Goal: Information Seeking & Learning: Learn about a topic

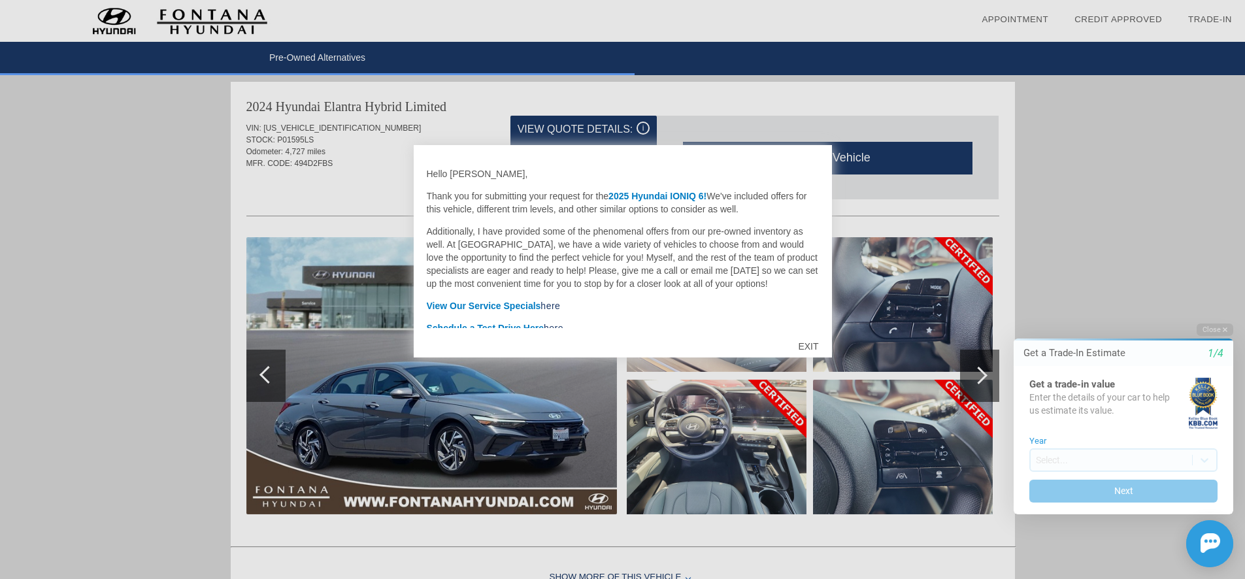
click at [811, 341] on div "EXIT" at bounding box center [808, 346] width 46 height 39
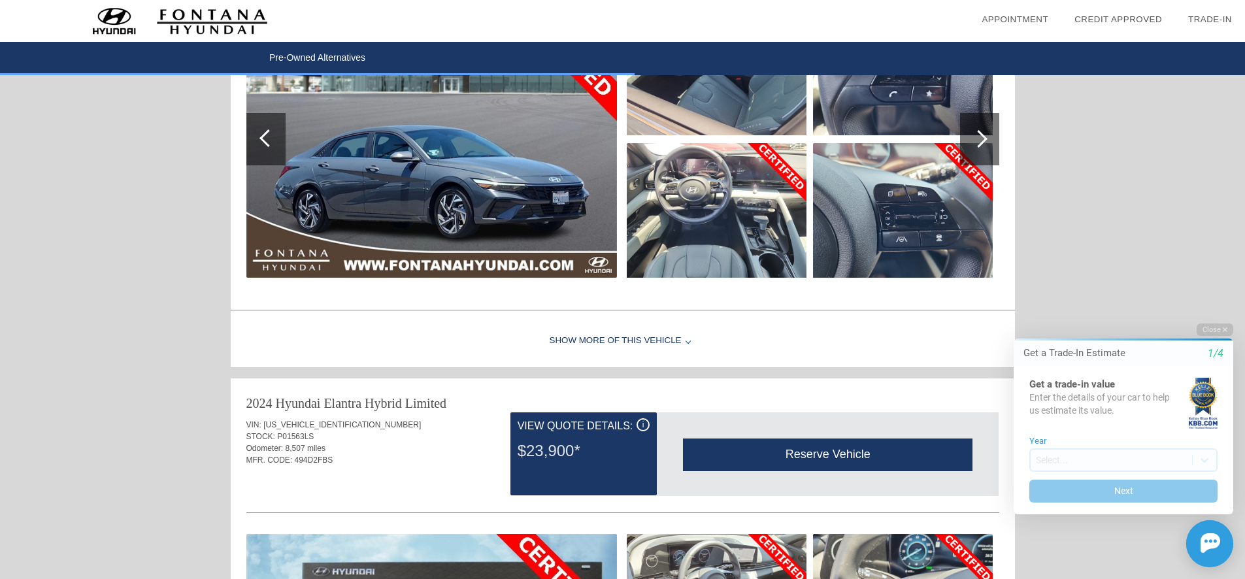
scroll to position [2403, 0]
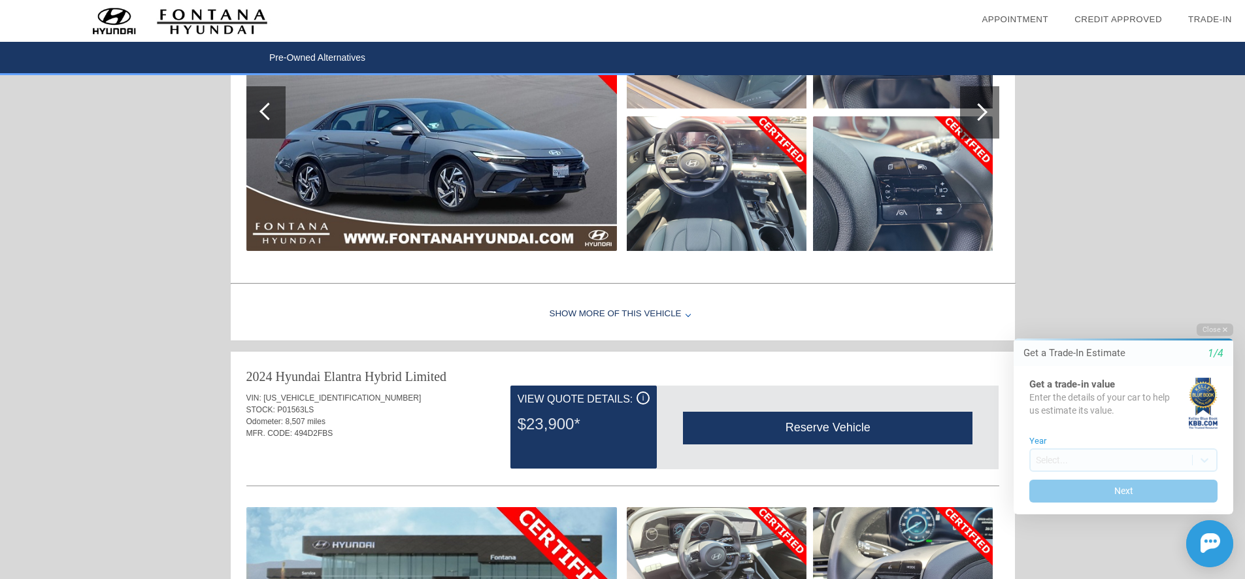
click at [665, 314] on div "Show More of this Vehicle" at bounding box center [623, 314] width 784 height 52
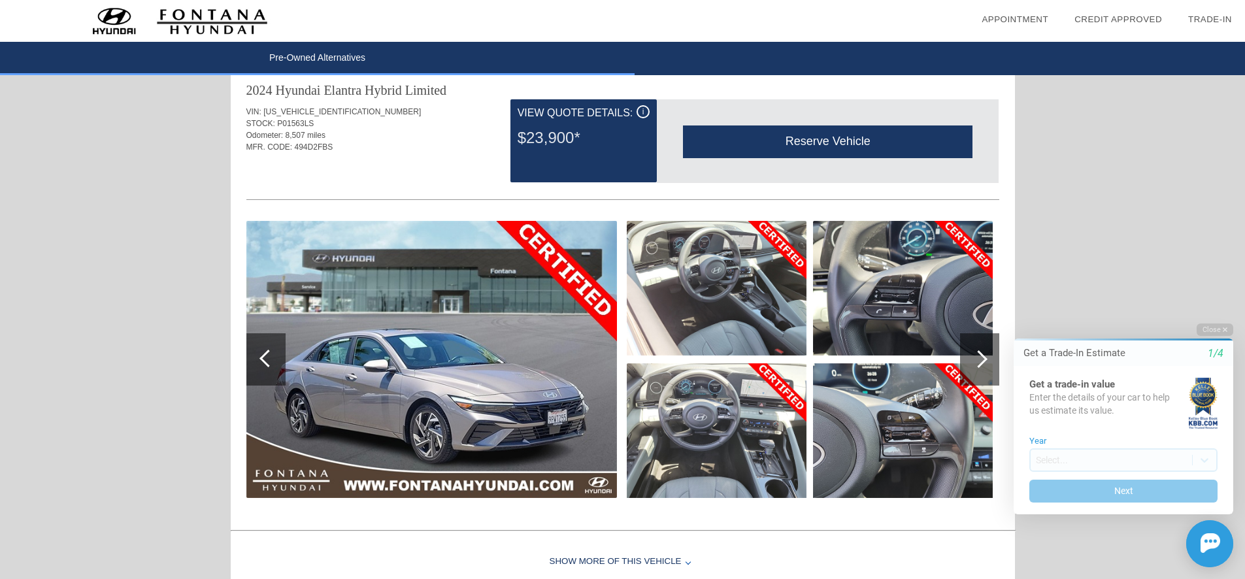
scroll to position [3004, 0]
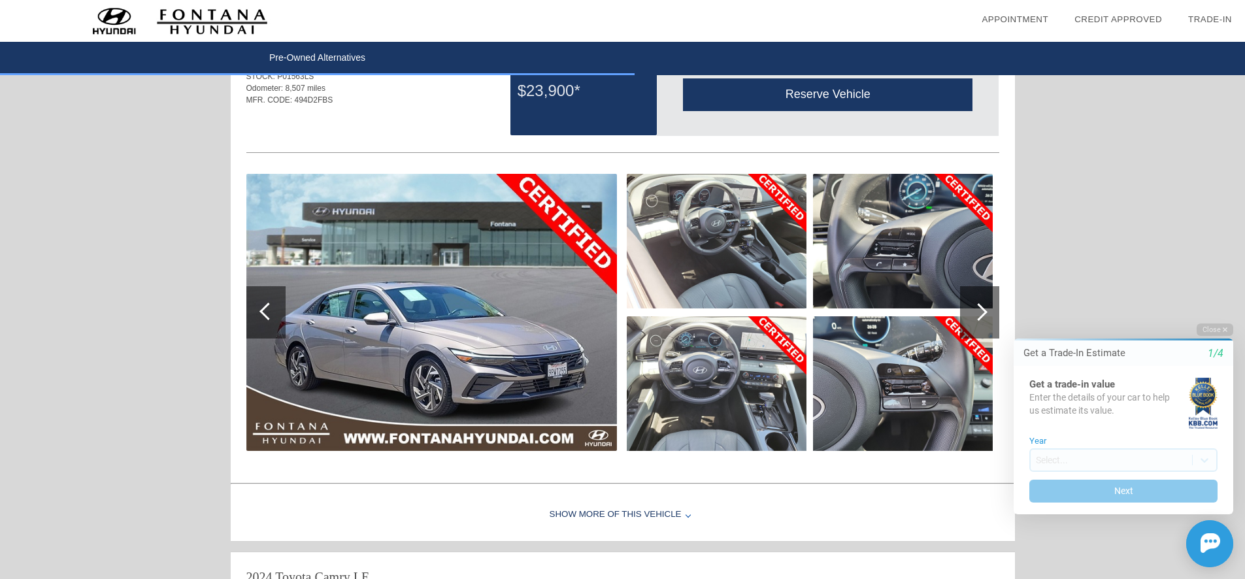
click at [976, 312] on div at bounding box center [979, 312] width 18 height 18
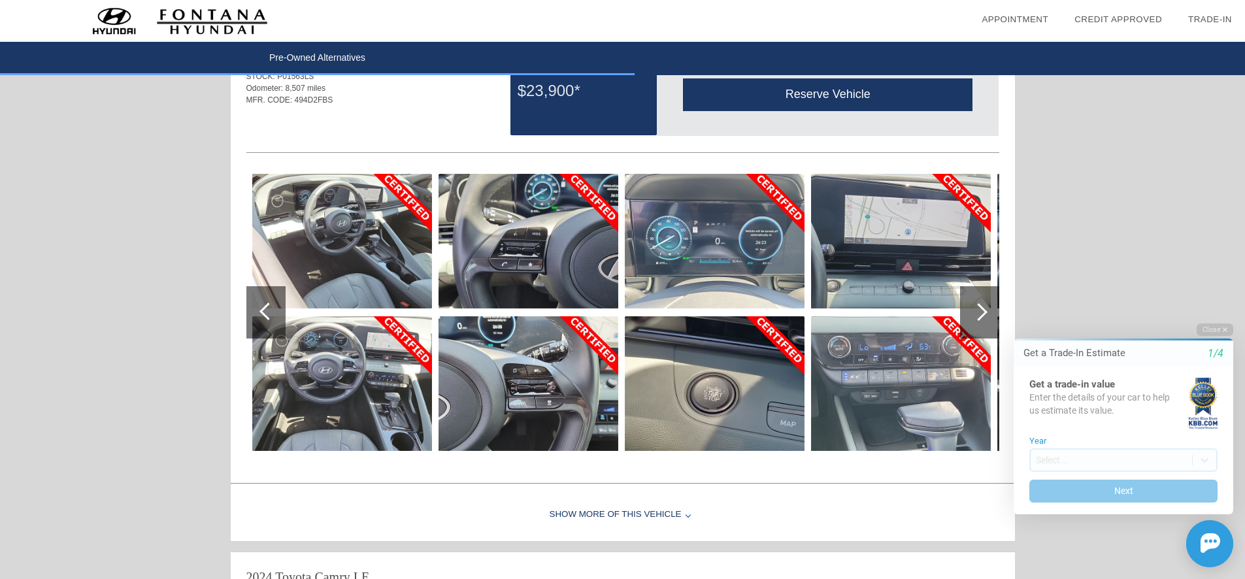
click at [976, 312] on div at bounding box center [979, 312] width 18 height 18
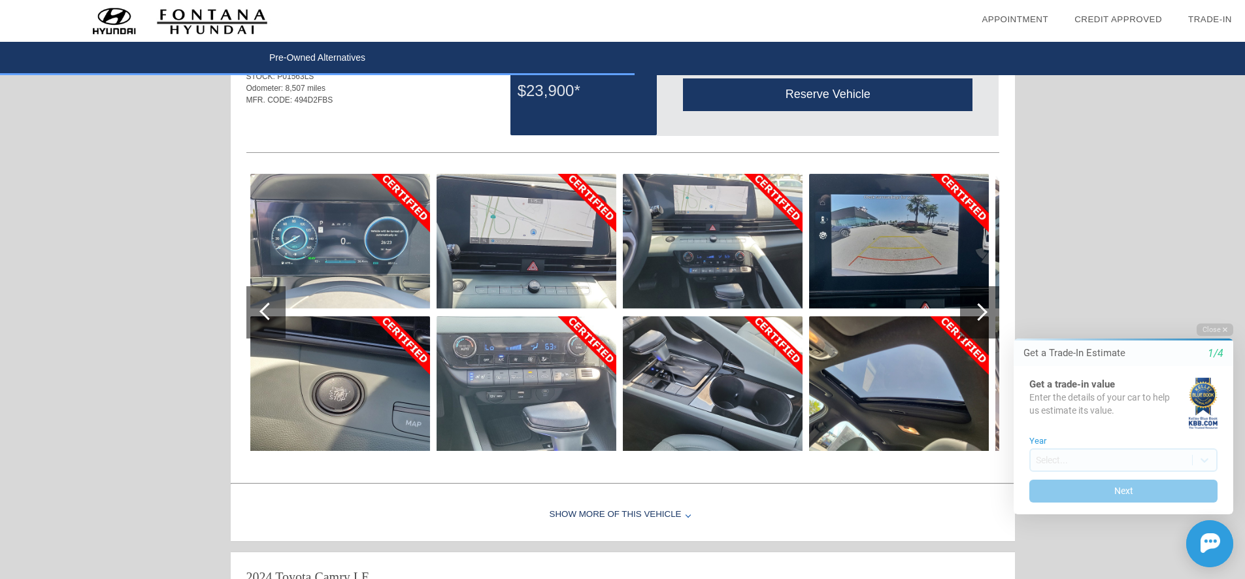
click at [976, 312] on div at bounding box center [979, 312] width 18 height 18
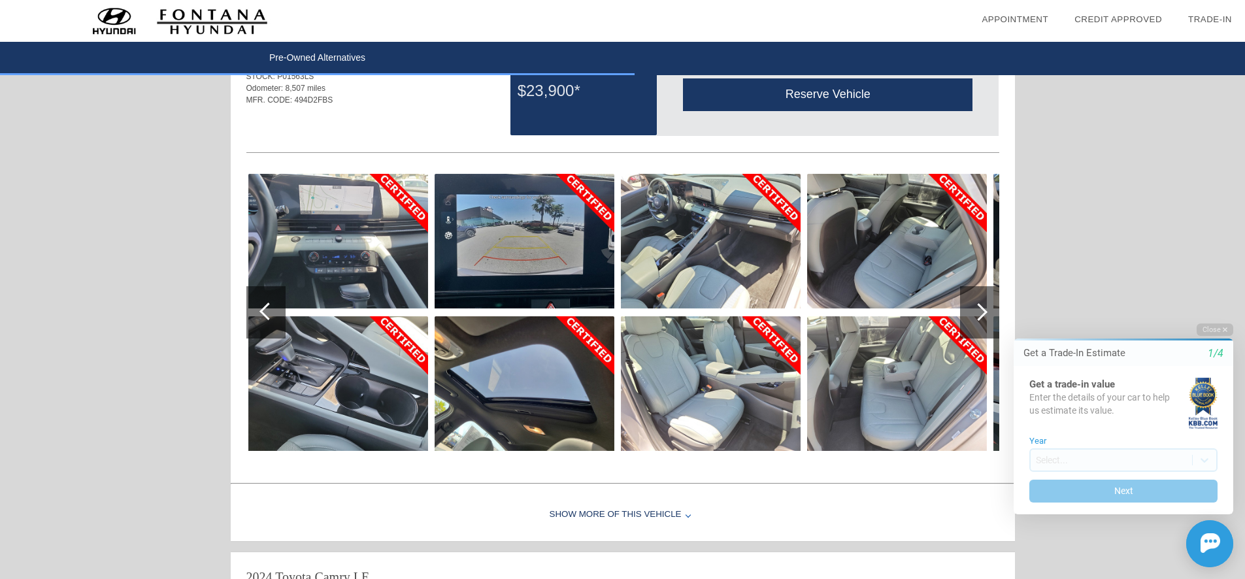
click at [976, 312] on div at bounding box center [979, 312] width 18 height 18
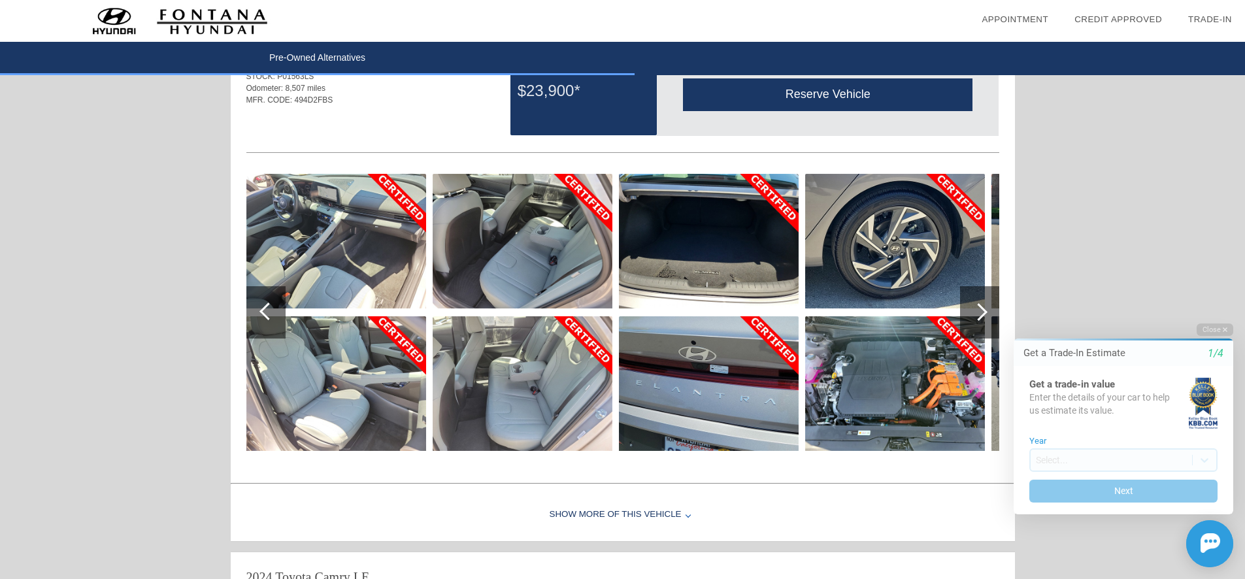
click at [976, 312] on div at bounding box center [979, 312] width 18 height 18
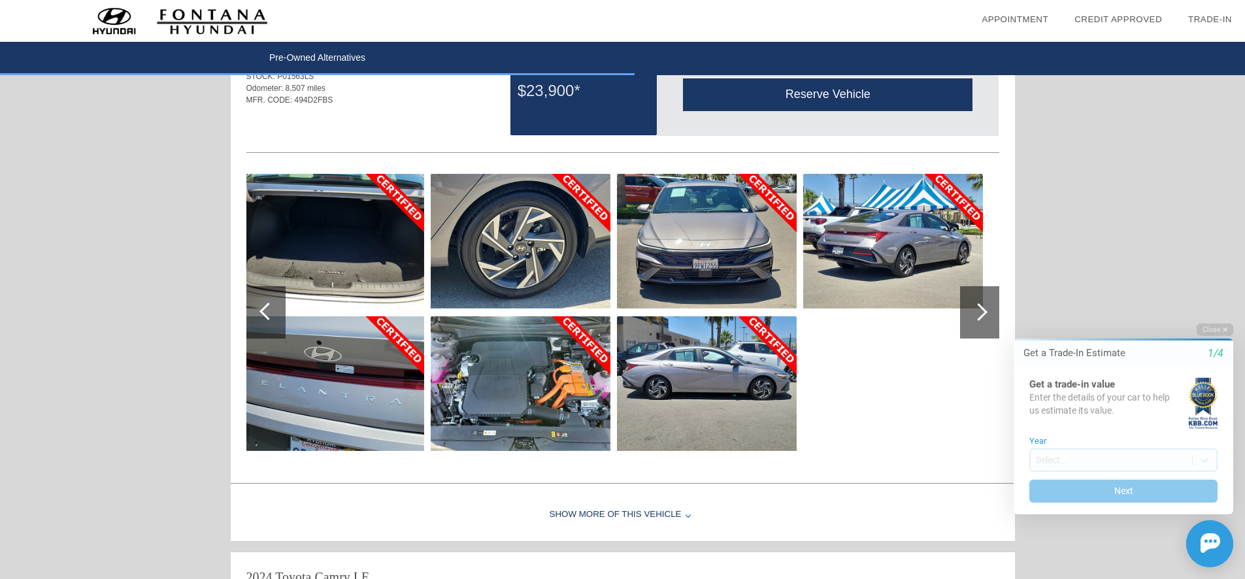
click at [976, 312] on div at bounding box center [979, 312] width 18 height 18
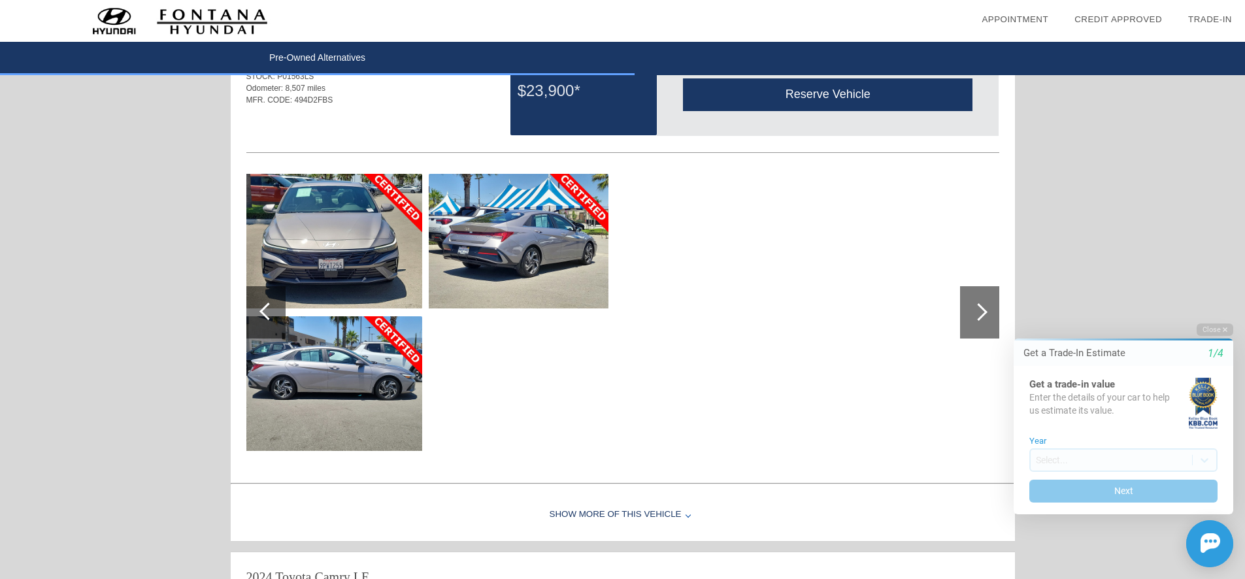
click at [563, 271] on img at bounding box center [519, 241] width 180 height 135
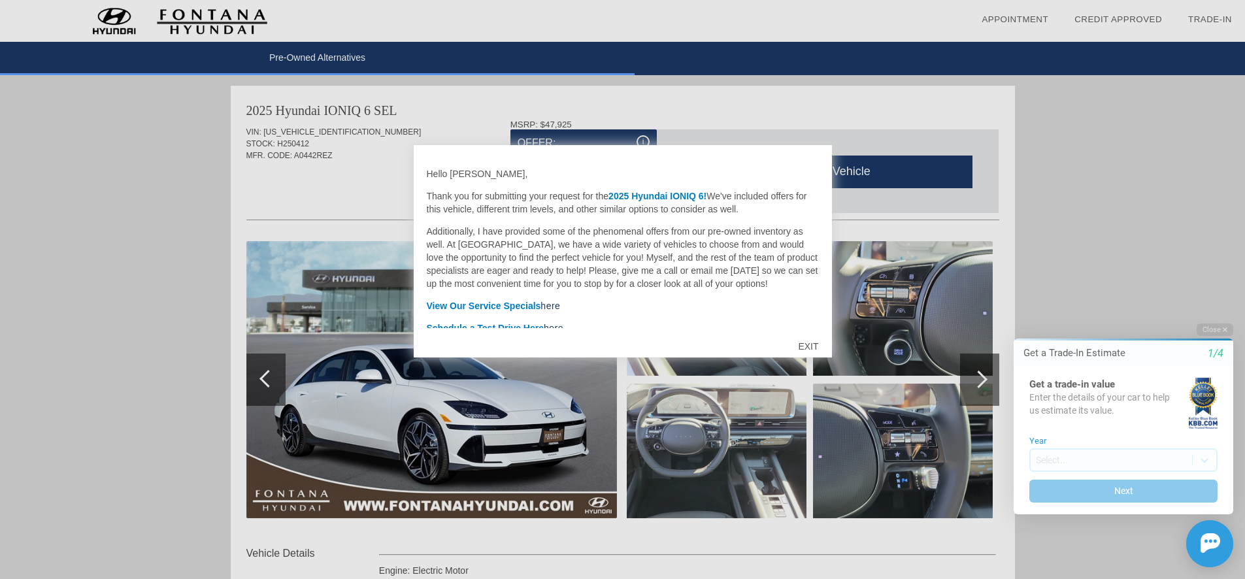
click at [346, 167] on div at bounding box center [622, 289] width 1245 height 579
click at [803, 341] on div "EXIT" at bounding box center [808, 346] width 46 height 39
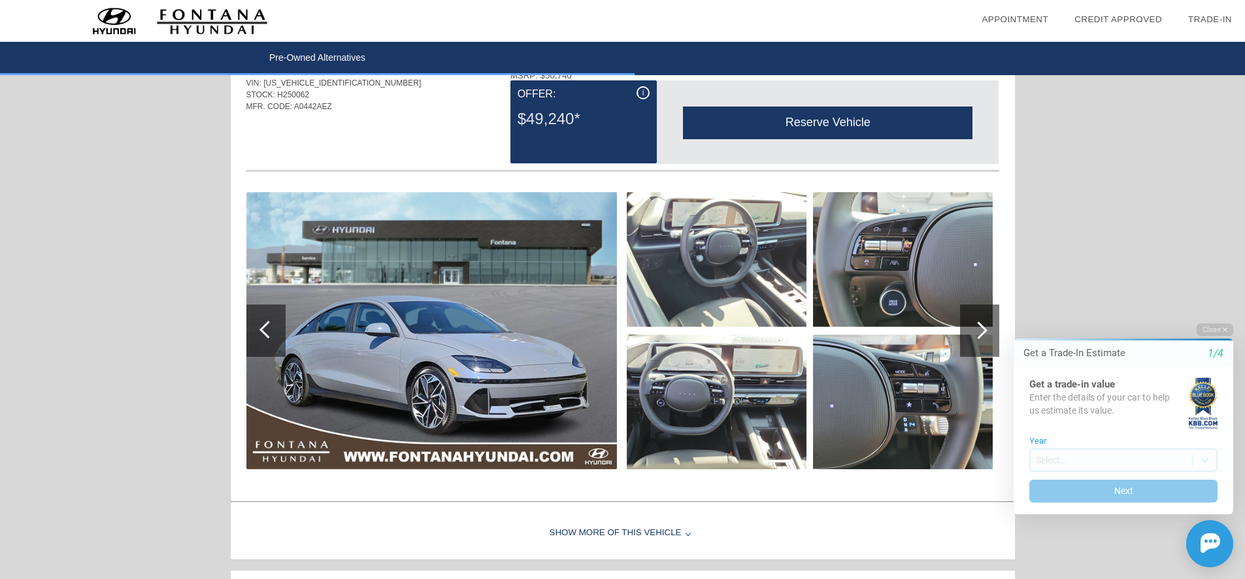
scroll to position [803, 0]
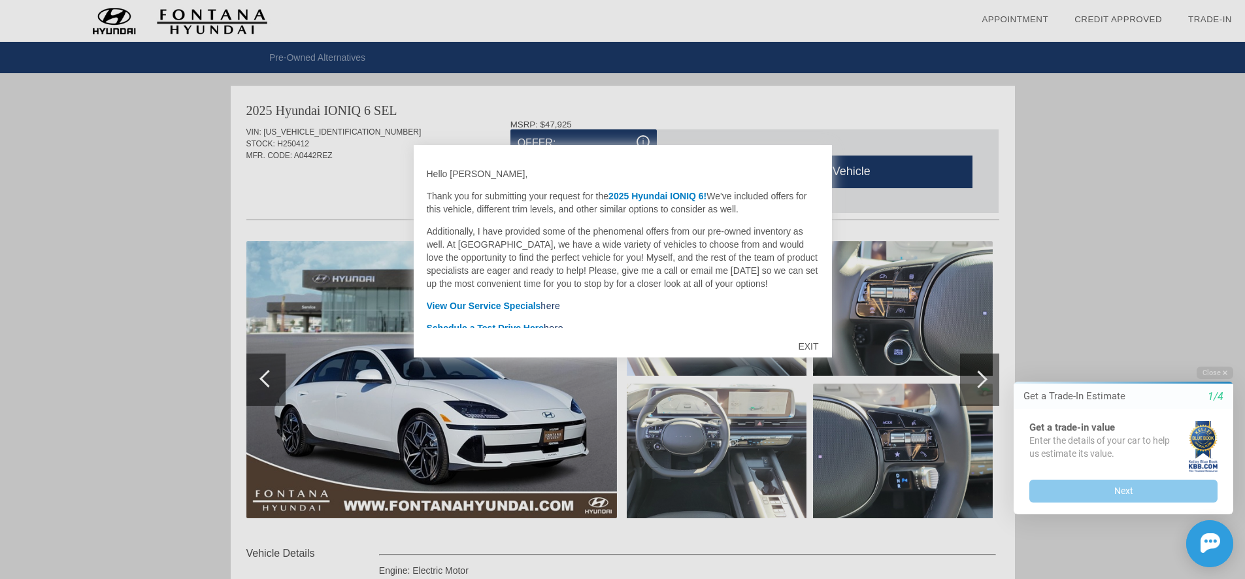
click at [813, 337] on div "EXIT" at bounding box center [808, 346] width 46 height 39
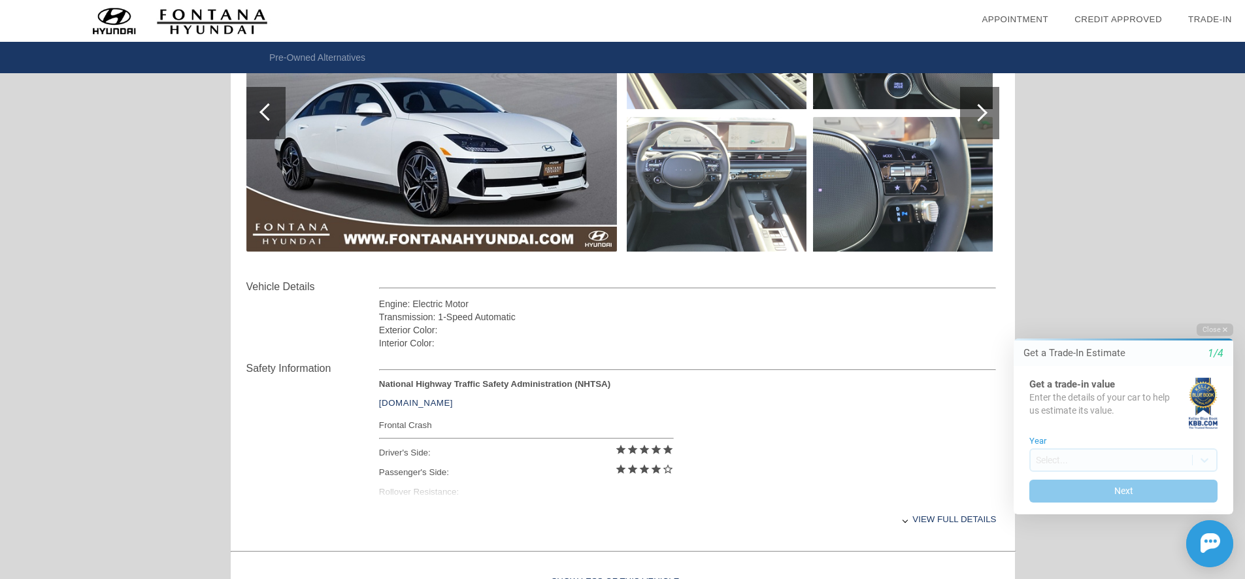
scroll to position [131, 0]
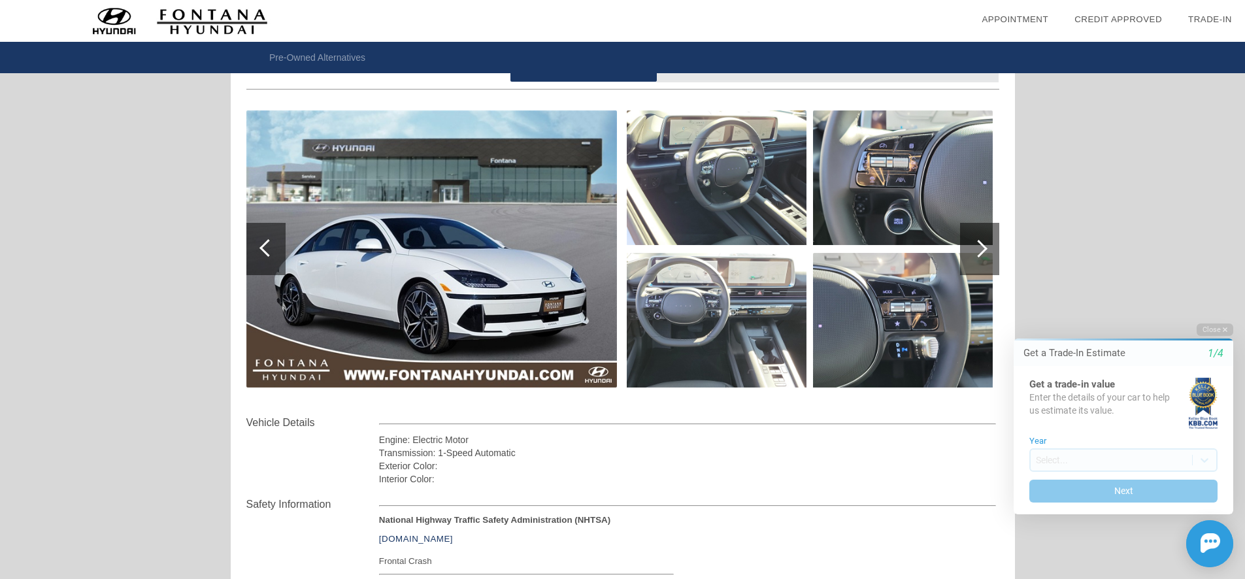
click at [968, 263] on div at bounding box center [979, 249] width 39 height 52
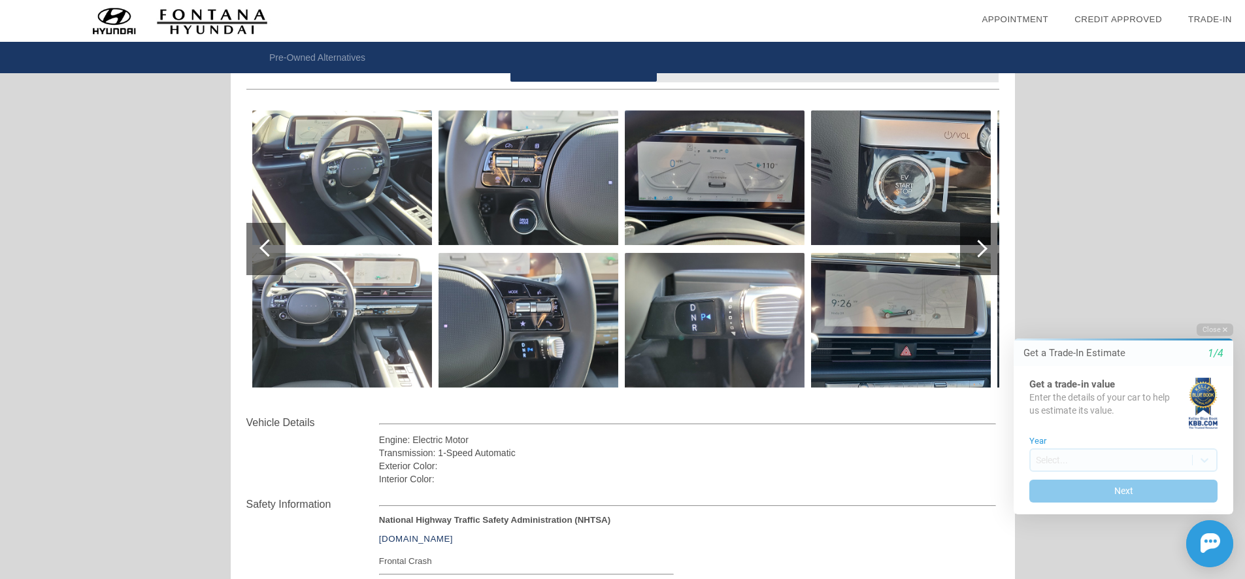
click at [968, 263] on div at bounding box center [979, 249] width 39 height 52
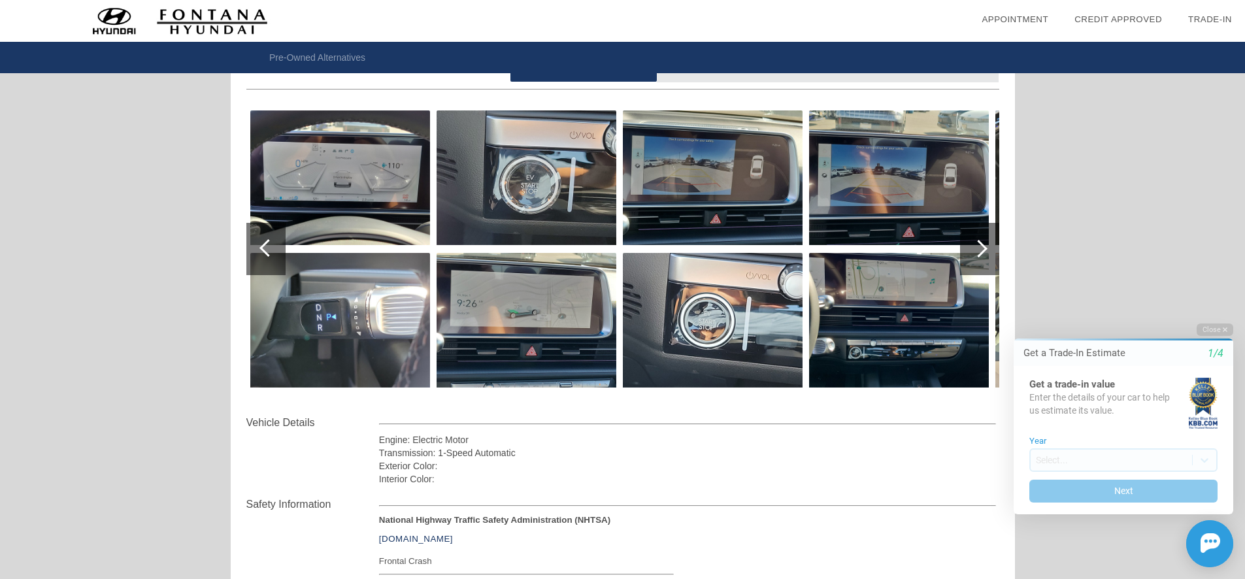
click at [968, 263] on div at bounding box center [979, 249] width 39 height 52
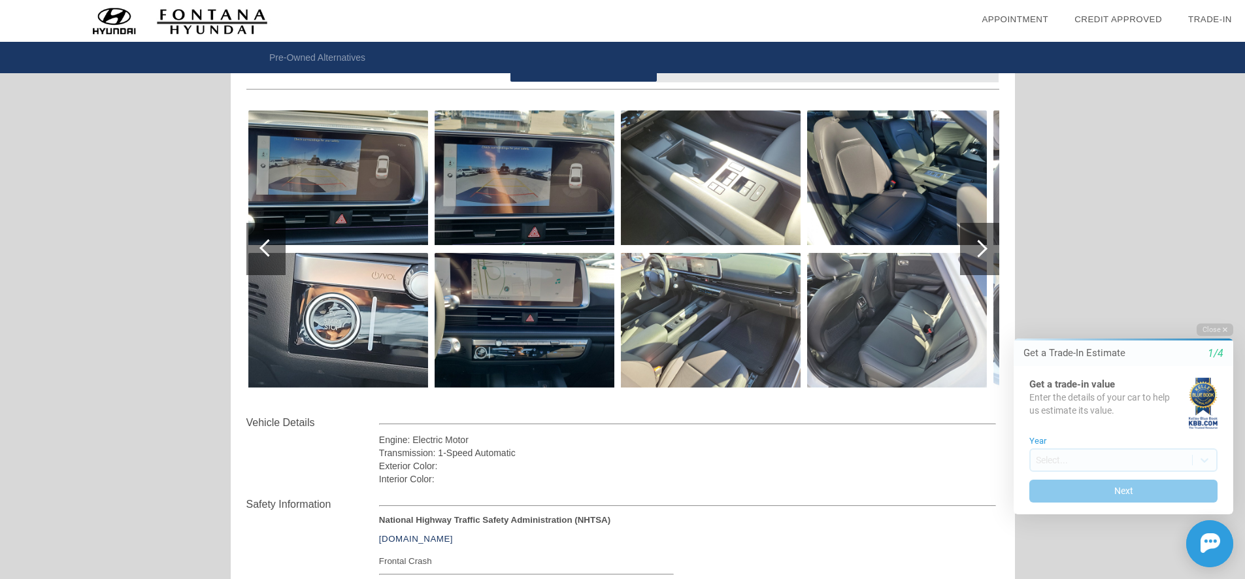
click at [968, 263] on div at bounding box center [979, 249] width 39 height 52
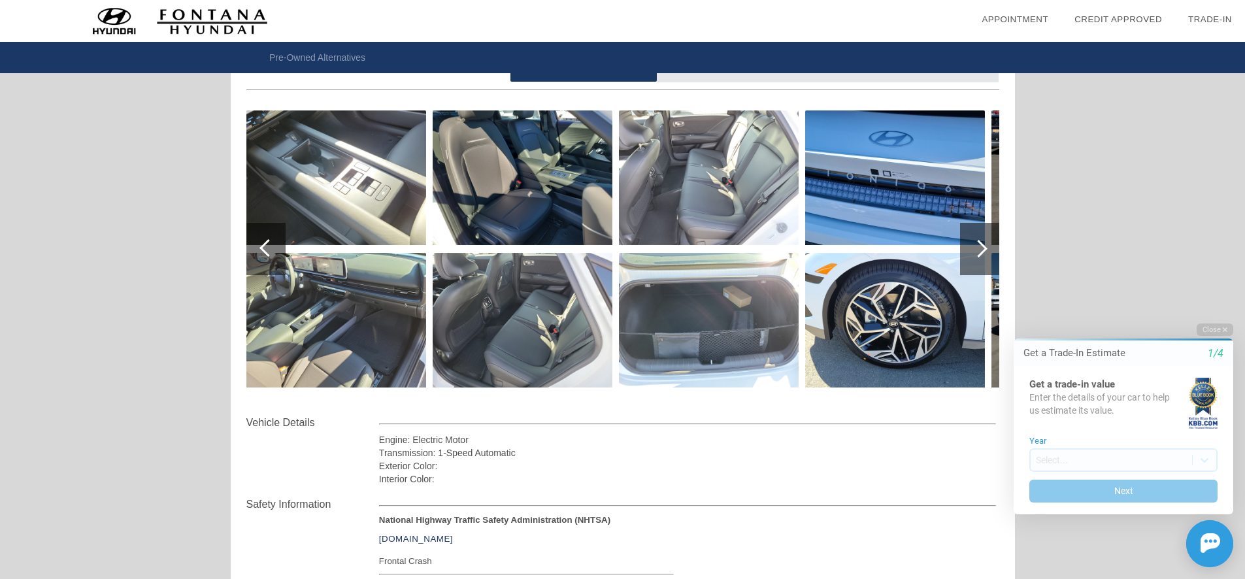
click at [968, 263] on div at bounding box center [979, 249] width 39 height 52
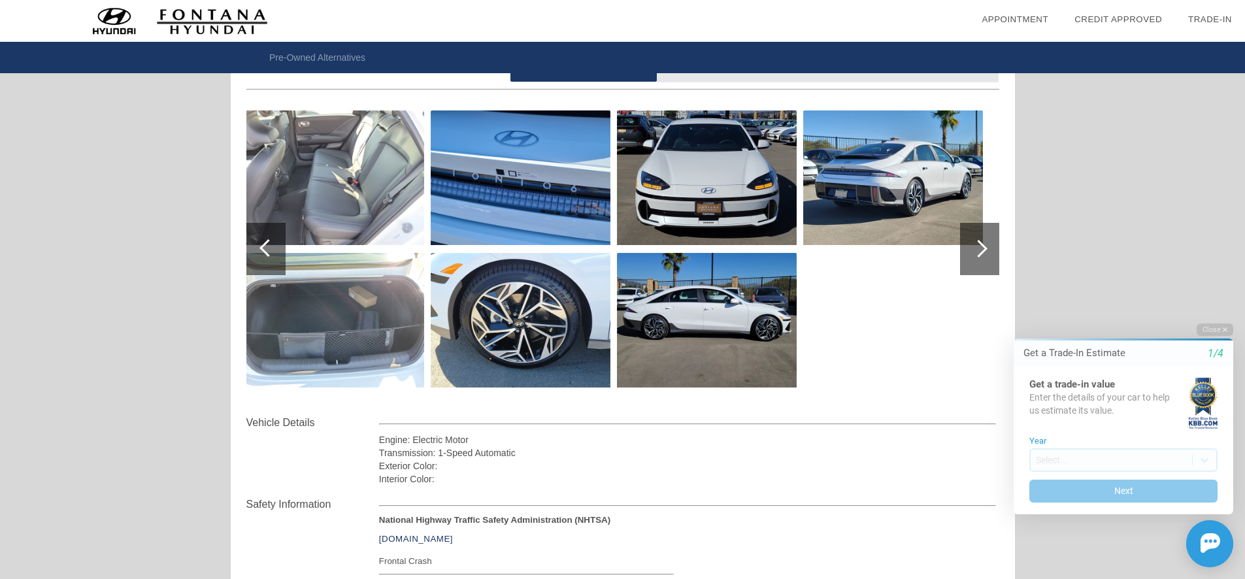
click at [968, 263] on div at bounding box center [979, 249] width 39 height 52
